Goal: Transaction & Acquisition: Purchase product/service

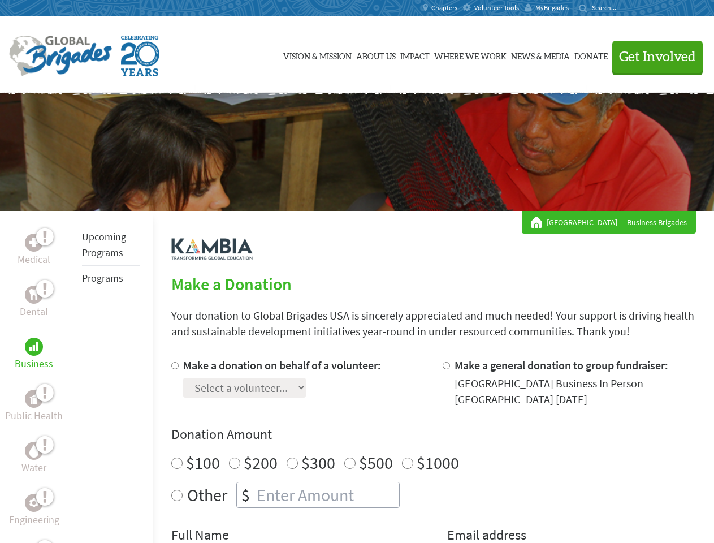
click at [624, 8] on div "Search for:" at bounding box center [601, 7] width 45 height 9
click at [652, 57] on span "Get Involved" at bounding box center [657, 57] width 77 height 14
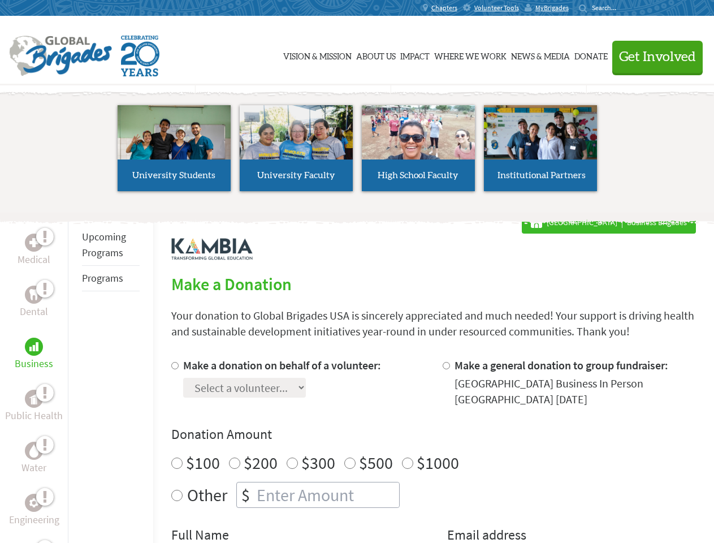
click at [357, 152] on li "High School Faculty" at bounding box center [418, 148] width 122 height 104
click at [76, 376] on div "Upcoming Programs Programs" at bounding box center [110, 482] width 85 height 543
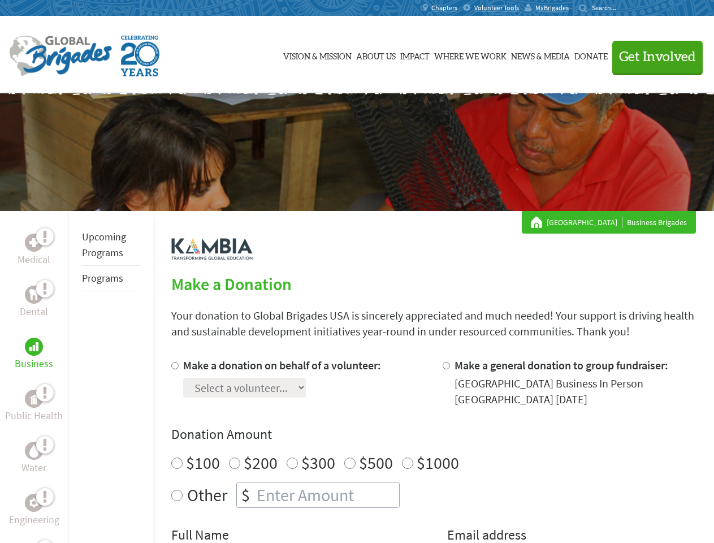
click at [433, 450] on div "Donation Amount $100 $200 $300 $500 $1000 Other $" at bounding box center [433, 466] width 525 height 83
click at [174, 365] on input "Make a donation on behalf of a volunteer:" at bounding box center [174, 365] width 7 height 7
radio input "true"
click at [445, 365] on input "Make a general donation to group fundraiser:" at bounding box center [446, 365] width 7 height 7
radio input "true"
